Goal: Find specific page/section

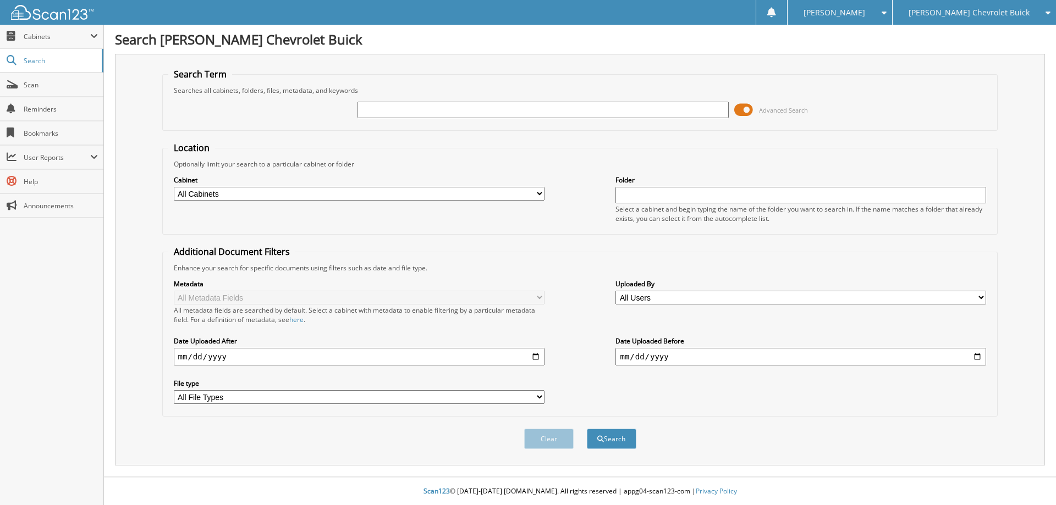
type input "b"
type input "B218"
click at [587, 429] on button "Search" at bounding box center [611, 439] width 49 height 20
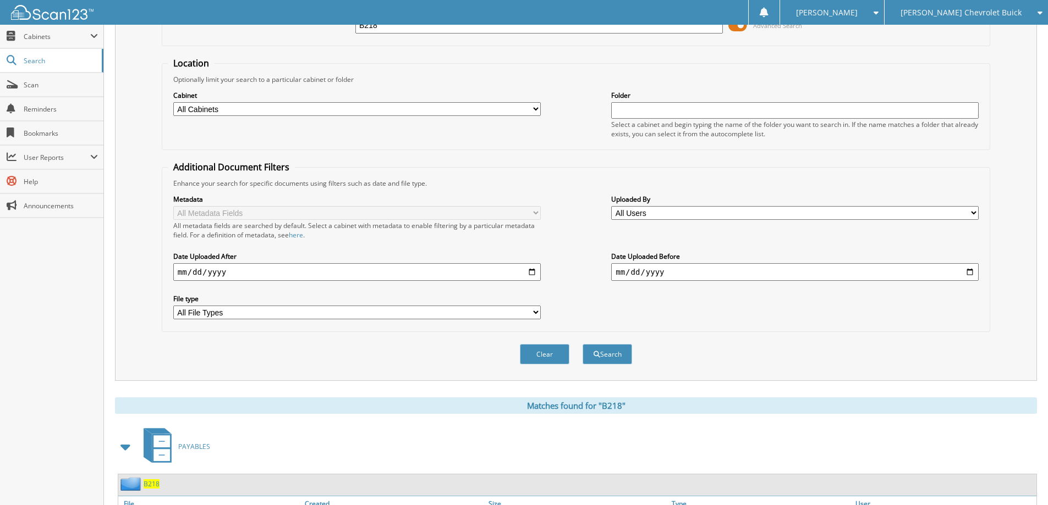
scroll to position [220, 0]
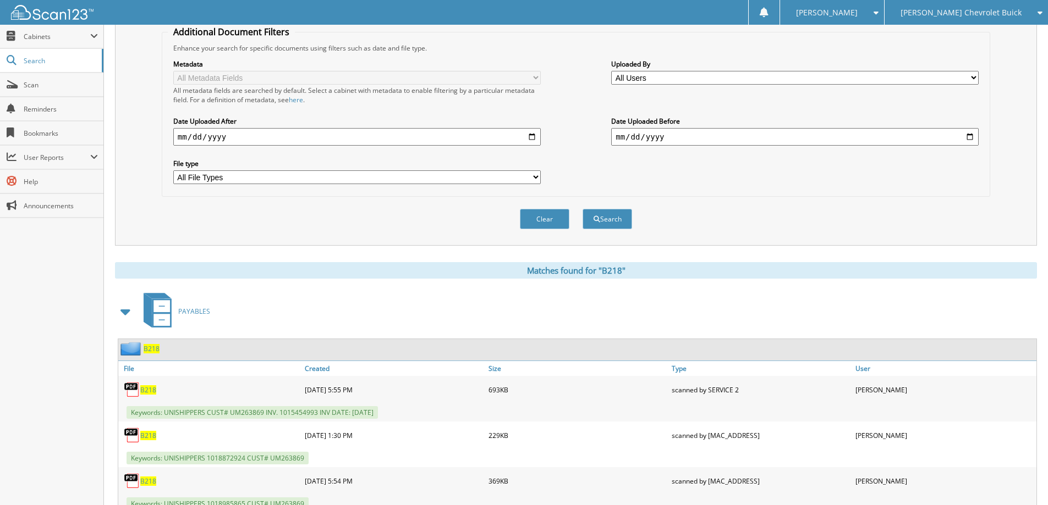
click at [153, 353] on span "B218" at bounding box center [152, 348] width 16 height 9
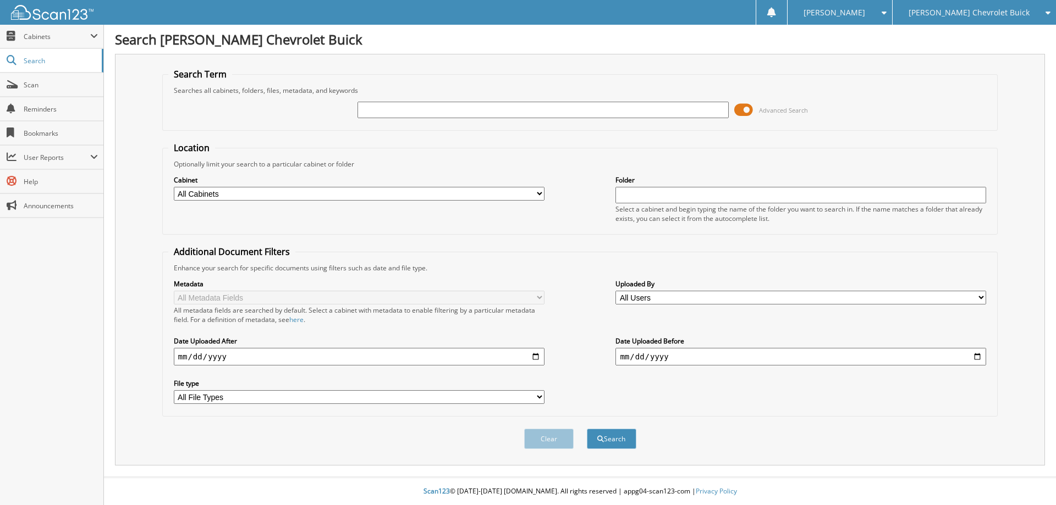
click at [530, 107] on input "text" at bounding box center [542, 110] width 371 height 16
type input "6355"
click at [587, 429] on button "Search" at bounding box center [611, 439] width 49 height 20
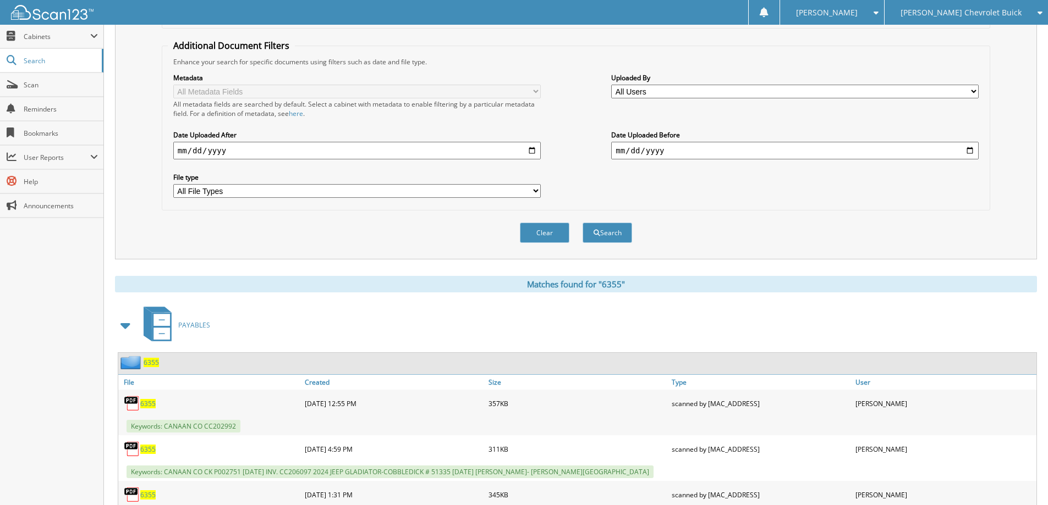
scroll to position [330, 0]
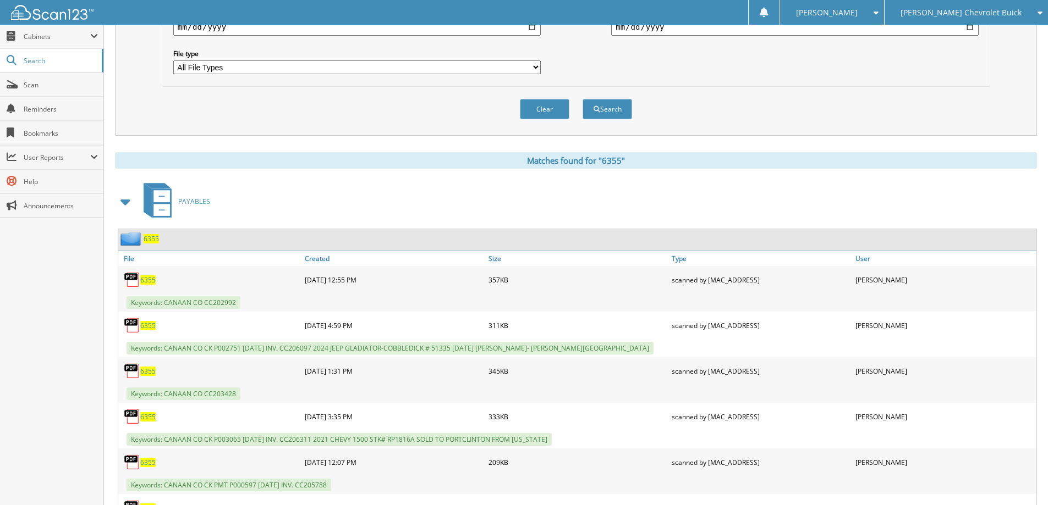
click at [155, 241] on span "6355" at bounding box center [151, 238] width 15 height 9
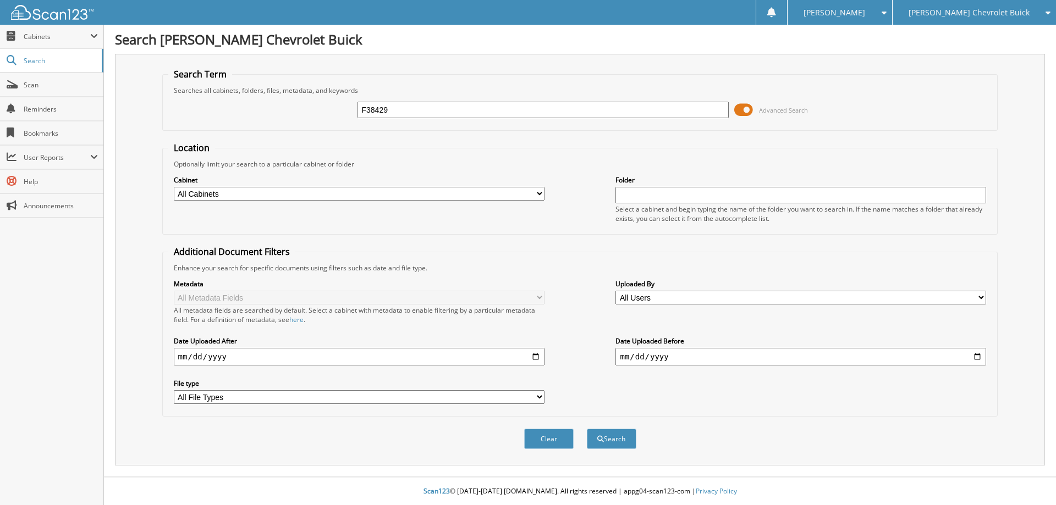
type input "F38429"
click at [587, 429] on button "Search" at bounding box center [611, 439] width 49 height 20
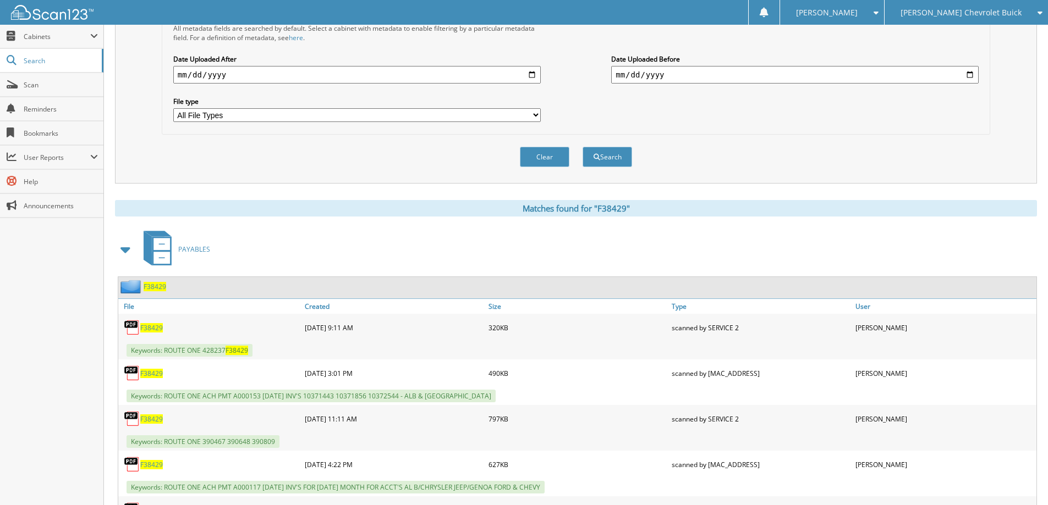
scroll to position [330, 0]
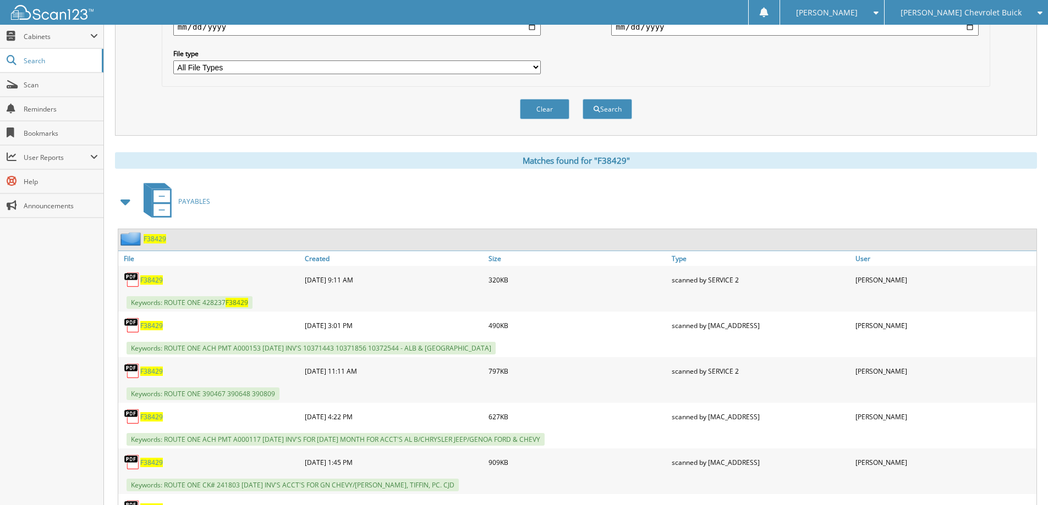
click at [148, 238] on span "F38429" at bounding box center [155, 238] width 23 height 9
